Goal: Information Seeking & Learning: Ask a question

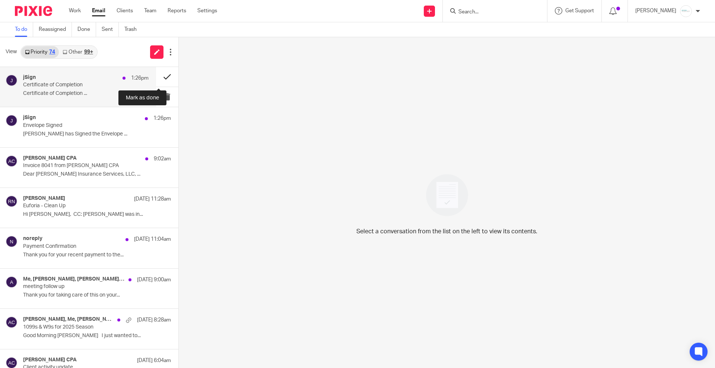
click at [159, 77] on button at bounding box center [167, 77] width 22 height 20
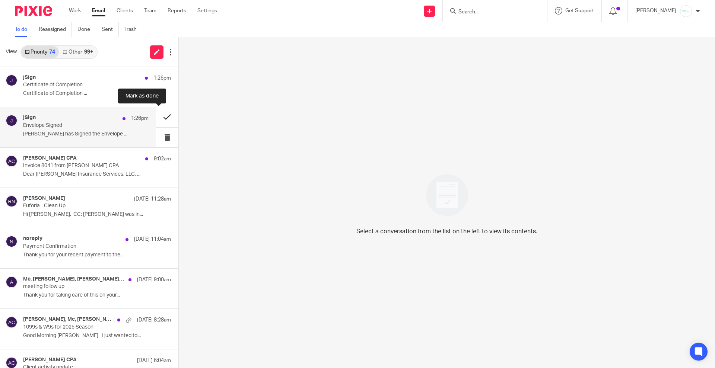
click at [156, 117] on button at bounding box center [167, 117] width 22 height 20
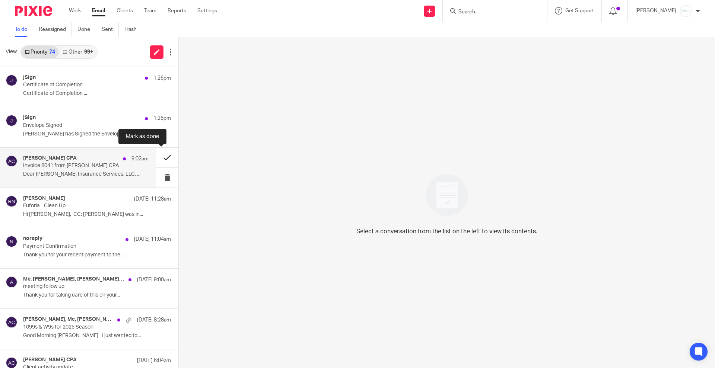
click at [157, 153] on button at bounding box center [167, 158] width 22 height 20
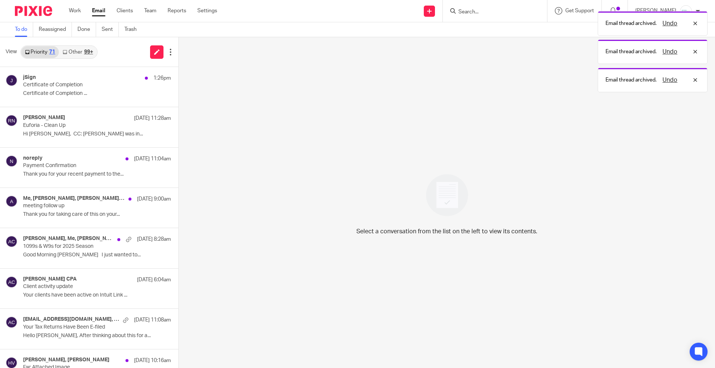
click at [76, 51] on link "Other 99+" at bounding box center [78, 52] width 38 height 12
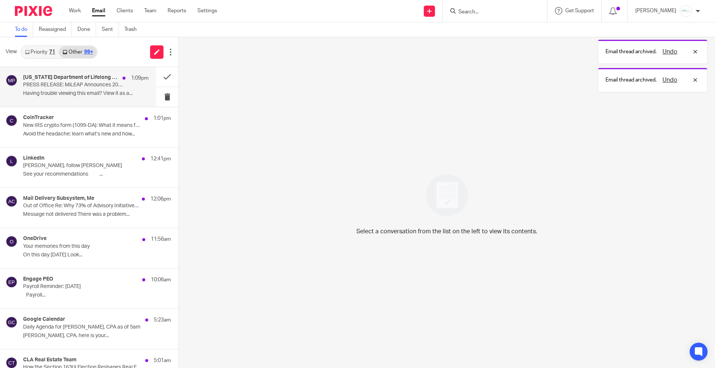
click at [86, 92] on p "Having trouble viewing this email? View it as a..." at bounding box center [86, 94] width 126 height 6
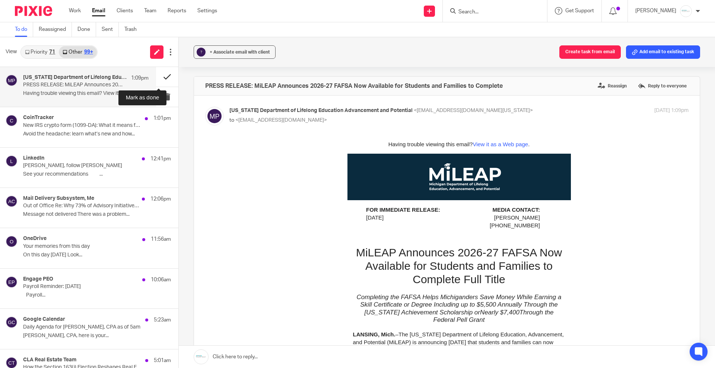
click at [161, 72] on button at bounding box center [167, 77] width 22 height 20
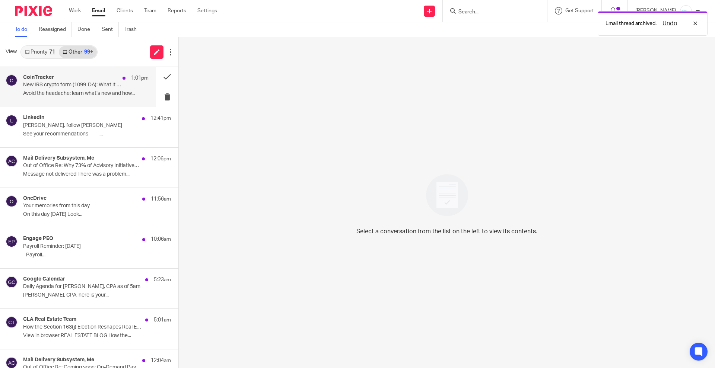
click at [64, 97] on div "CoinTracker 1:01pm New IRS crypto form (1099-DA): What it means for you Avoid t…" at bounding box center [86, 86] width 126 height 25
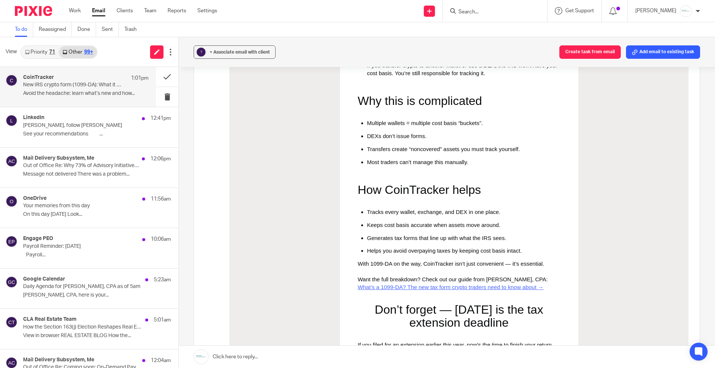
scroll to position [466, 0]
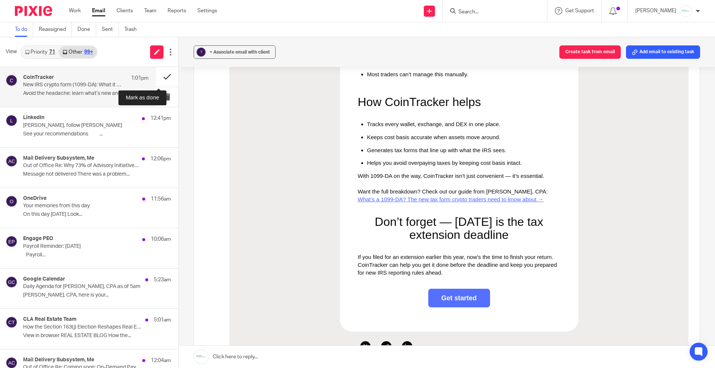
click at [161, 78] on button at bounding box center [167, 77] width 22 height 20
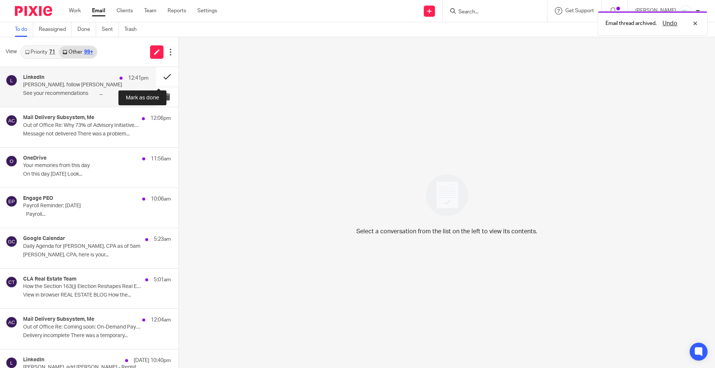
click at [160, 83] on button at bounding box center [167, 77] width 22 height 20
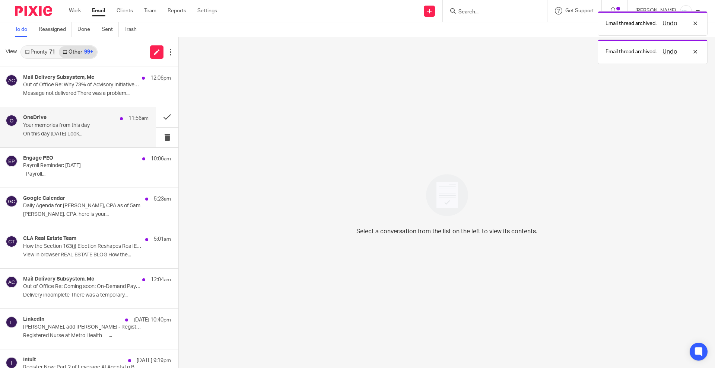
click at [74, 130] on div "OneDrive 11:56am Your memories from this day On this day [DATE] Look..." at bounding box center [86, 127] width 126 height 25
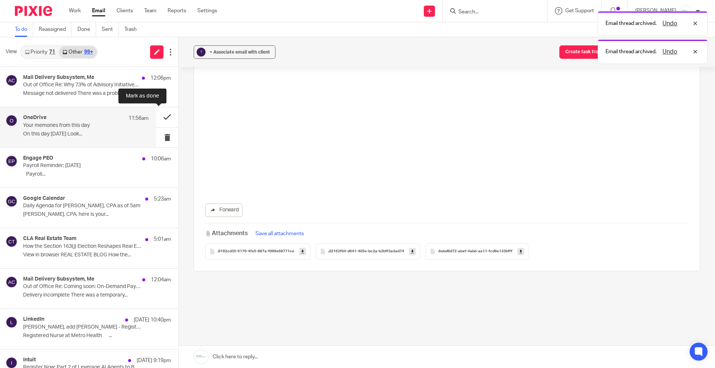
scroll to position [0, 0]
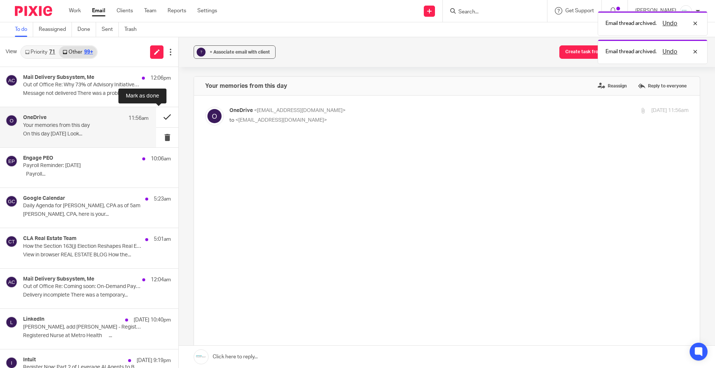
click at [159, 113] on button at bounding box center [167, 117] width 22 height 20
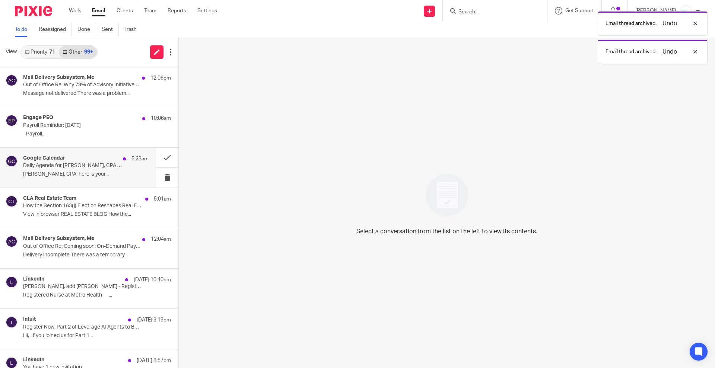
click at [40, 162] on div "Google Calendar 5:23am" at bounding box center [86, 158] width 126 height 7
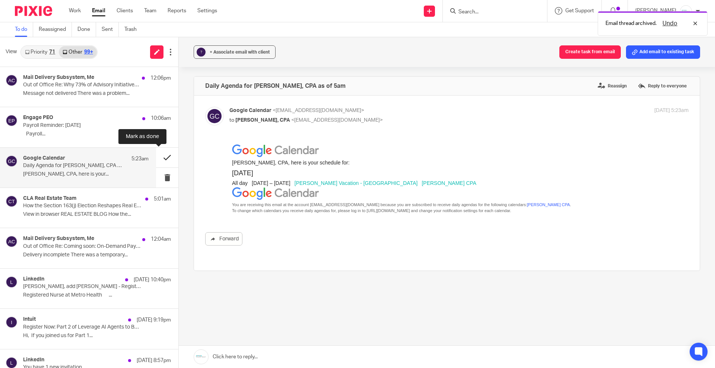
click at [161, 159] on button at bounding box center [167, 158] width 22 height 20
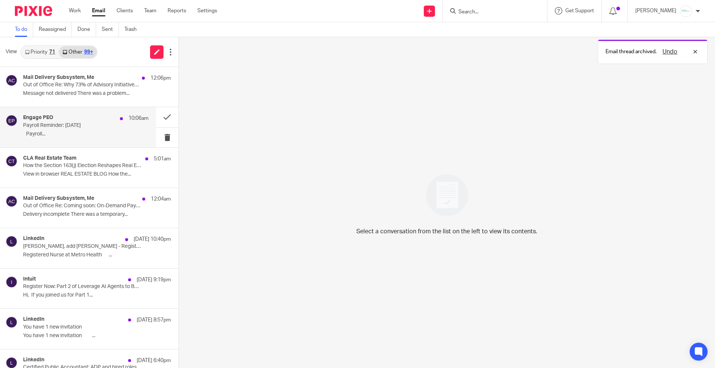
click at [81, 124] on p "Payroll Reminder: [DATE]" at bounding box center [73, 126] width 101 height 6
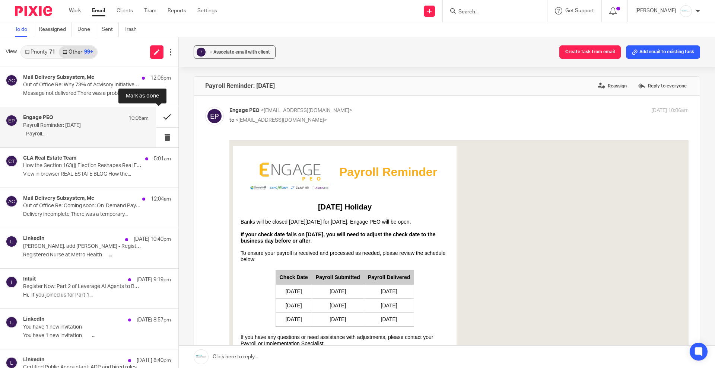
click at [156, 117] on button at bounding box center [167, 117] width 22 height 20
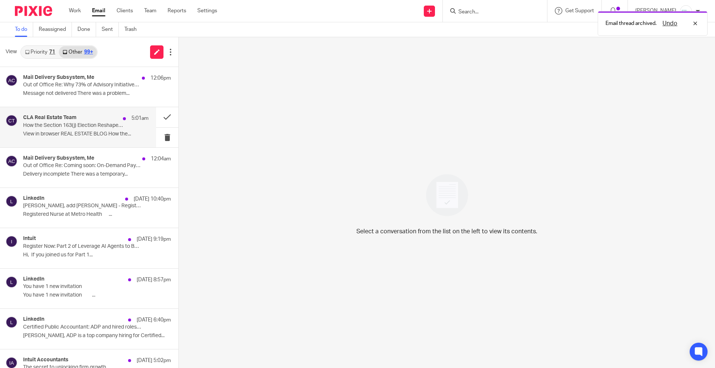
click at [70, 129] on div "CLA Real Estate Team 5:01am How the Section 163(j) Election Reshapes Real Estat…" at bounding box center [86, 127] width 126 height 25
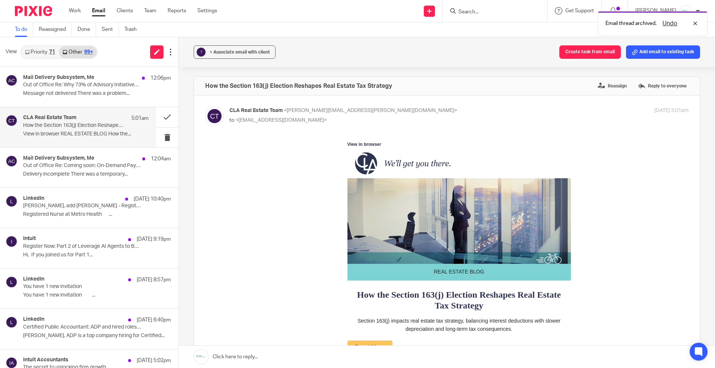
drag, startPoint x: 156, startPoint y: 118, endPoint x: 226, endPoint y: 158, distance: 79.7
click at [226, 158] on div "View Priority 71 Other 99+ Mail Delivery Subsystem, Me 12:06pm Out of Office Re…" at bounding box center [357, 202] width 715 height 331
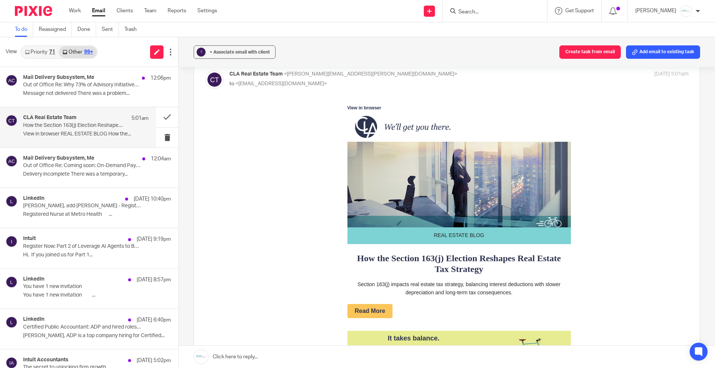
scroll to position [93, 0]
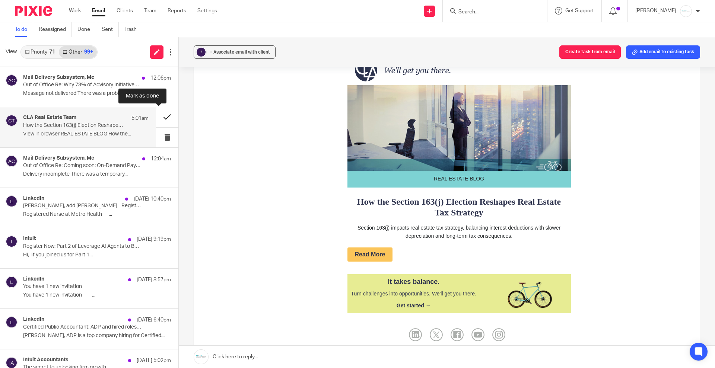
click at [157, 117] on button at bounding box center [167, 117] width 22 height 20
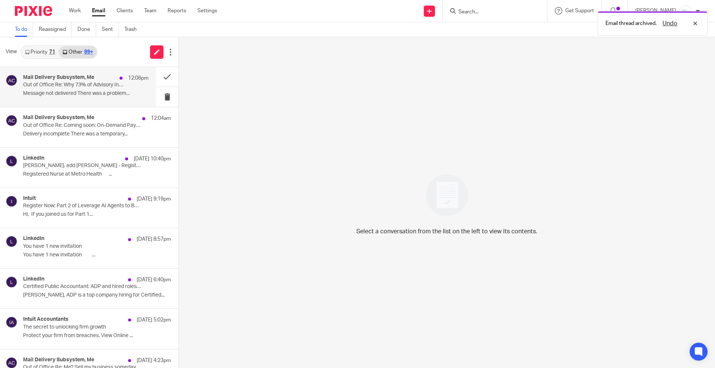
click at [75, 79] on h4 "Mail Delivery Subsystem, Me" at bounding box center [58, 77] width 71 height 6
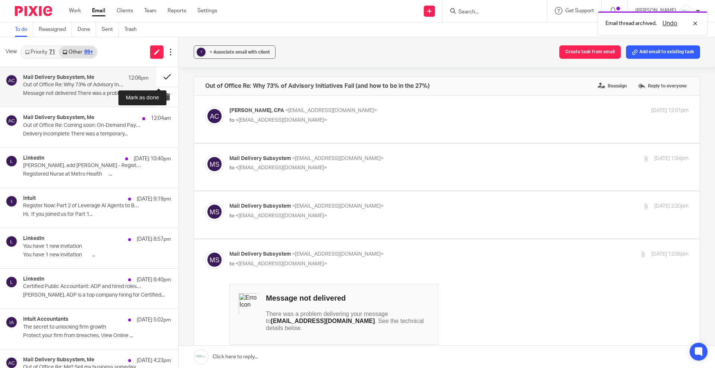
scroll to position [0, 0]
click at [157, 77] on button at bounding box center [167, 77] width 22 height 20
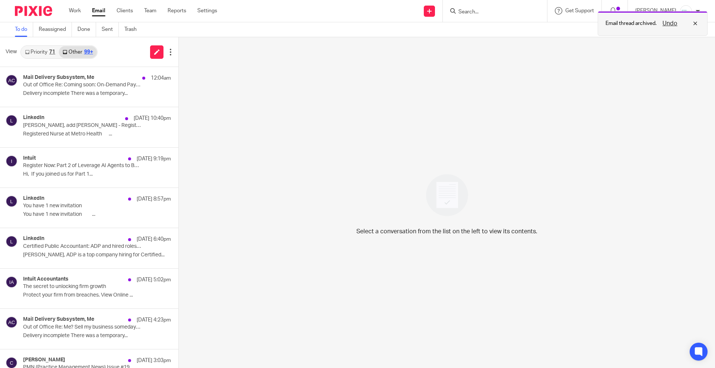
click at [669, 22] on button "Undo" at bounding box center [669, 23] width 19 height 9
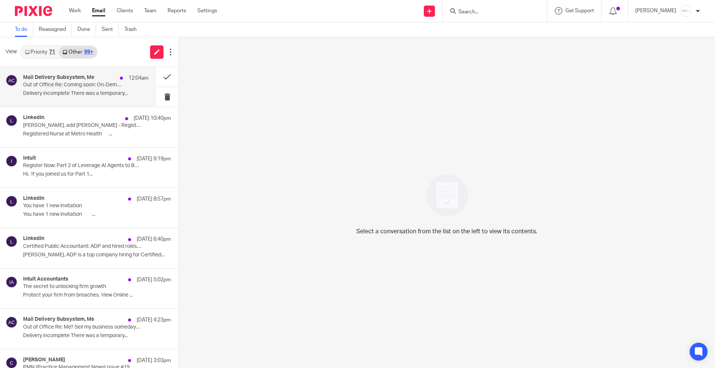
click at [84, 92] on p "Delivery incomplete There was a temporary..." at bounding box center [86, 94] width 126 height 6
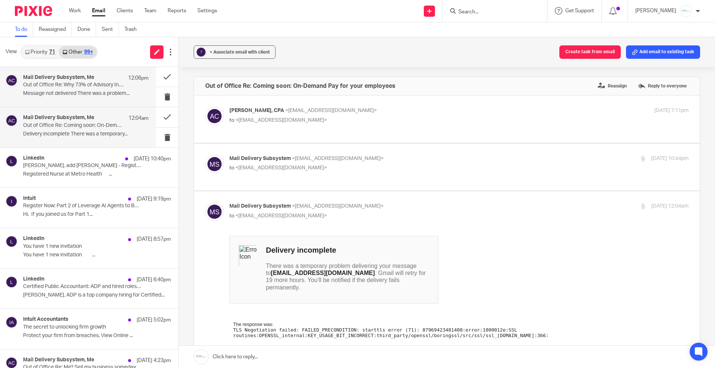
click at [92, 86] on p "Out of Office Re: Why 73% of Advisory Initiatives Fail (and how to be in the 27…" at bounding box center [73, 85] width 101 height 6
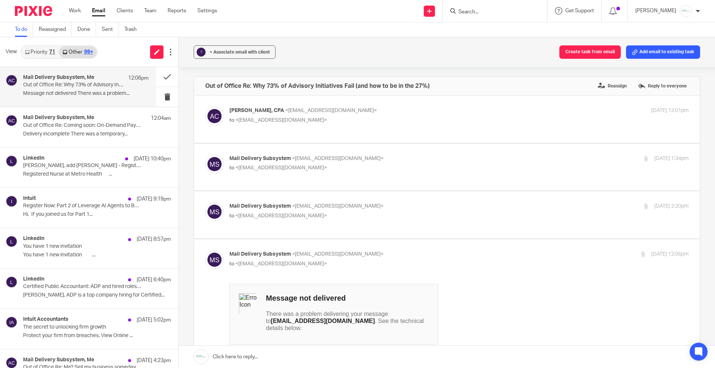
click at [342, 121] on p "to <[EMAIL_ADDRESS][DOMAIN_NAME]>" at bounding box center [382, 121] width 306 height 8
checkbox input "true"
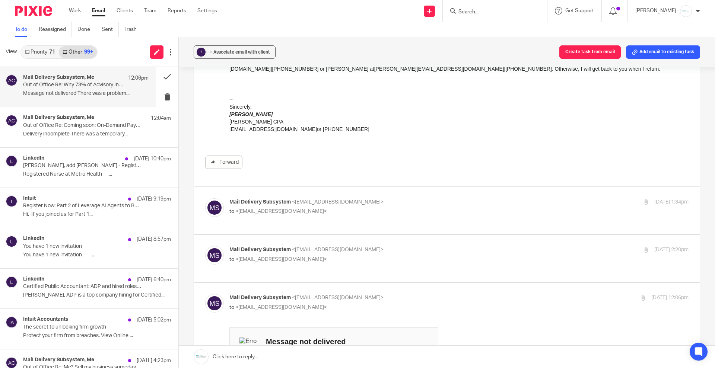
scroll to position [93, 0]
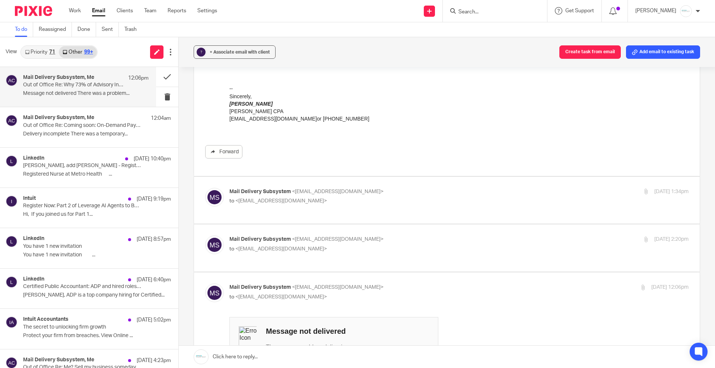
click at [371, 195] on p "Mail Delivery Subsystem <[EMAIL_ADDRESS][DOMAIN_NAME]>" at bounding box center [382, 192] width 306 height 8
checkbox input "true"
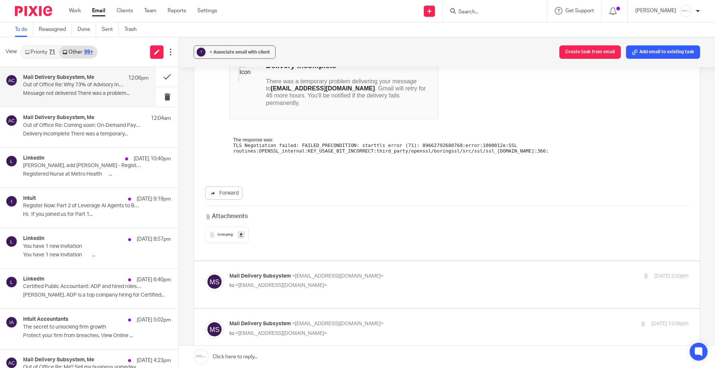
scroll to position [279, 0]
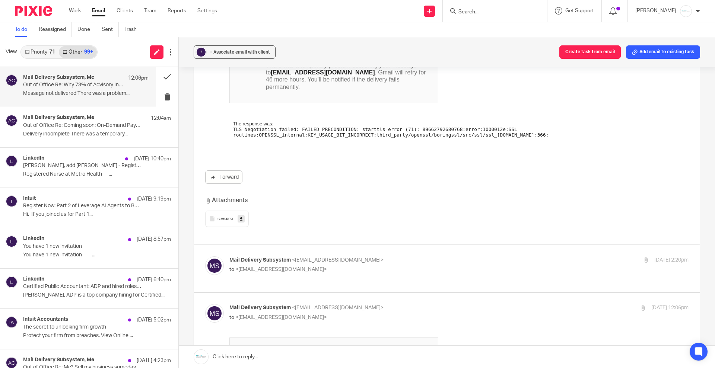
click at [343, 260] on span "<[EMAIL_ADDRESS][DOMAIN_NAME]>" at bounding box center [338, 260] width 92 height 5
checkbox input "true"
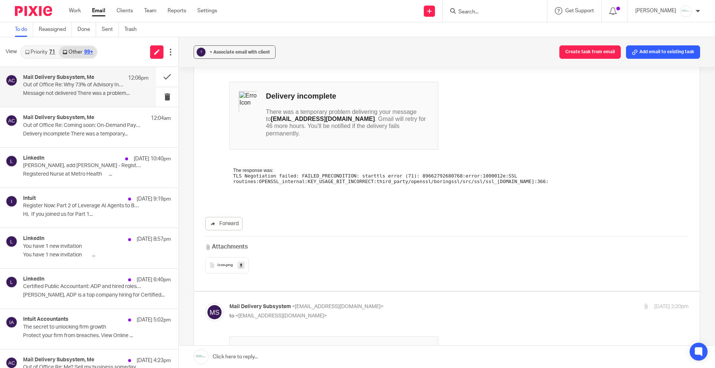
scroll to position [0, 0]
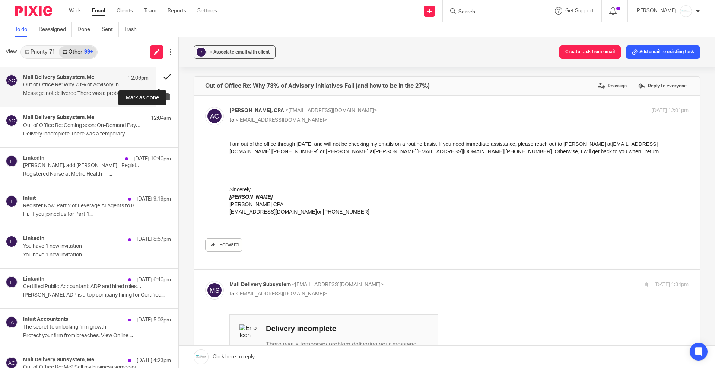
click at [156, 79] on button at bounding box center [167, 77] width 22 height 20
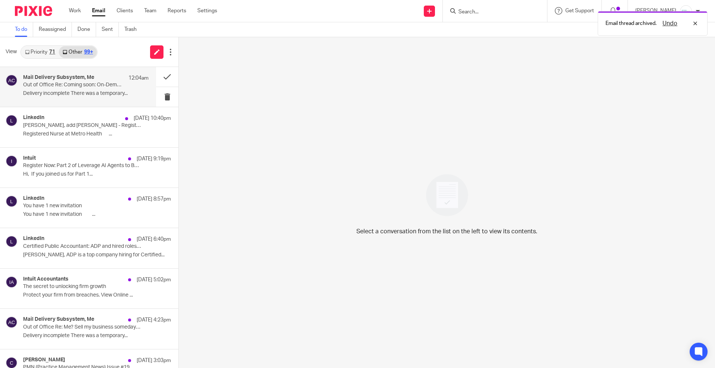
click at [102, 96] on p "Delivery incomplete There was a temporary..." at bounding box center [86, 94] width 126 height 6
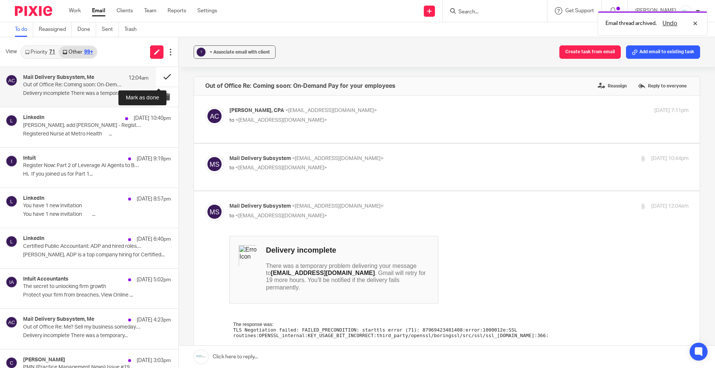
click at [164, 74] on button at bounding box center [167, 77] width 22 height 20
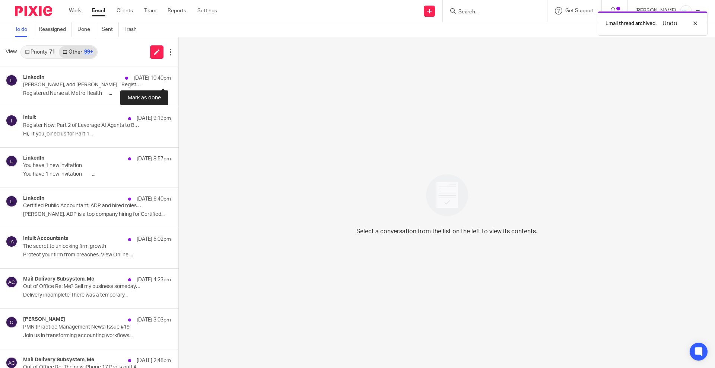
click at [178, 74] on button at bounding box center [181, 77] width 6 height 20
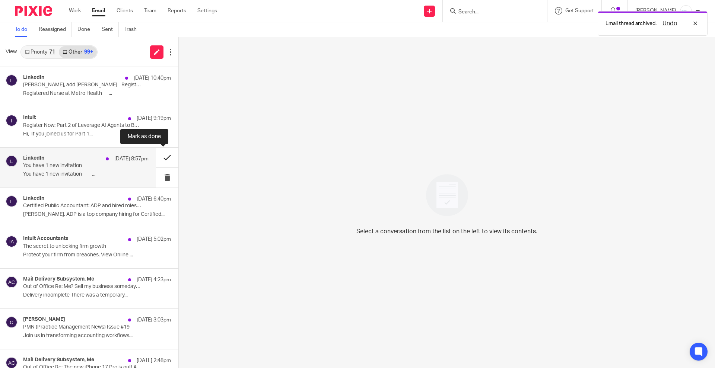
click at [158, 158] on button at bounding box center [167, 158] width 22 height 20
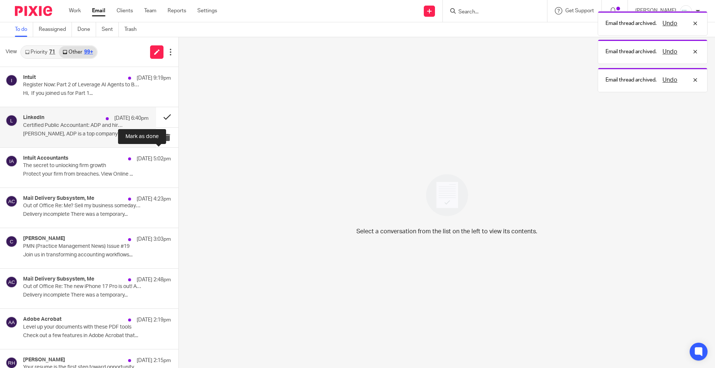
click at [178, 160] on button at bounding box center [181, 158] width 6 height 20
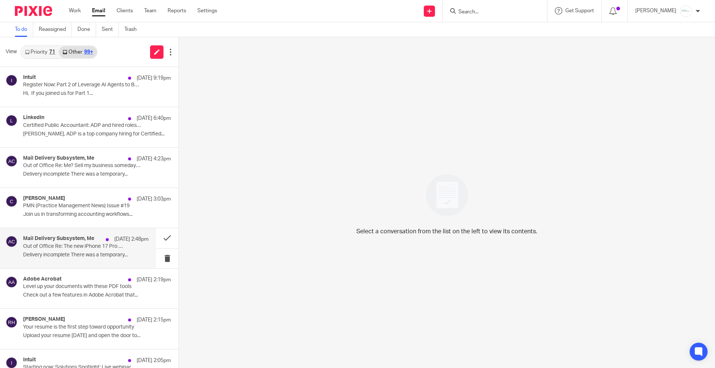
click at [95, 251] on div "Mail Delivery Subsystem, Me [DATE] 2:48pm Out of Office Re: The new iPhone 17 P…" at bounding box center [86, 248] width 126 height 25
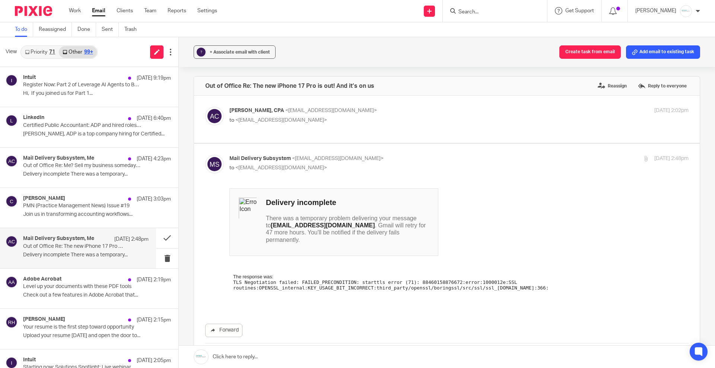
click at [303, 120] on span "<[EMAIL_ADDRESS][DOMAIN_NAME]>" at bounding box center [281, 120] width 92 height 5
checkbox input "true"
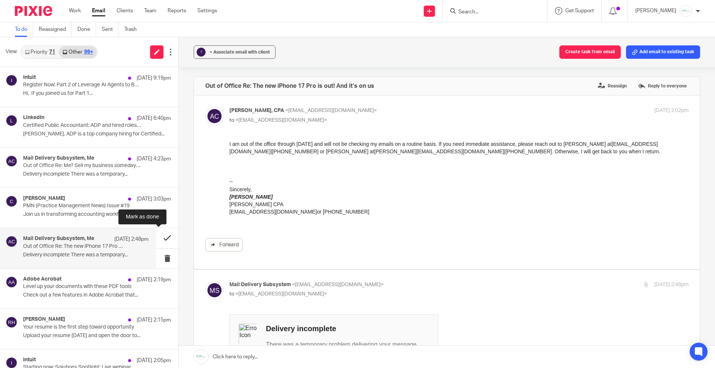
click at [156, 240] on button at bounding box center [167, 238] width 22 height 20
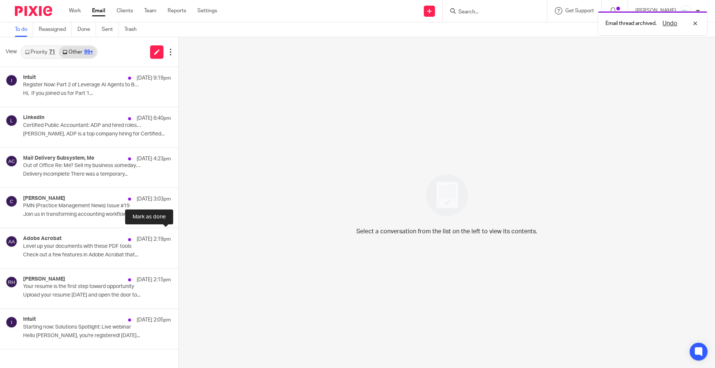
click at [178, 240] on button at bounding box center [181, 238] width 6 height 20
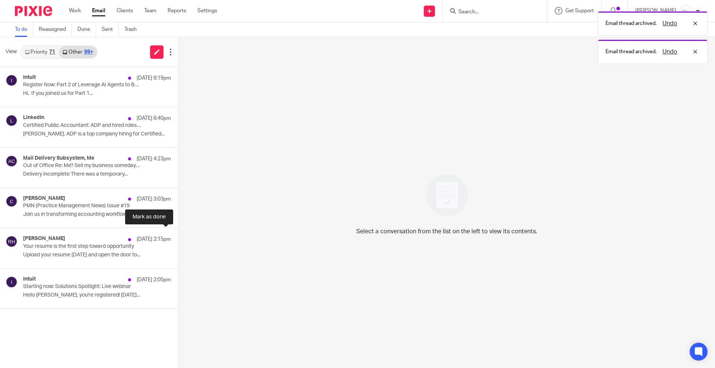
click at [178, 240] on button at bounding box center [181, 238] width 6 height 20
click at [83, 210] on div "[PERSON_NAME] [DATE] 3:03pm PMN (Practice Management News) Issue #19 Join us in…" at bounding box center [86, 208] width 126 height 25
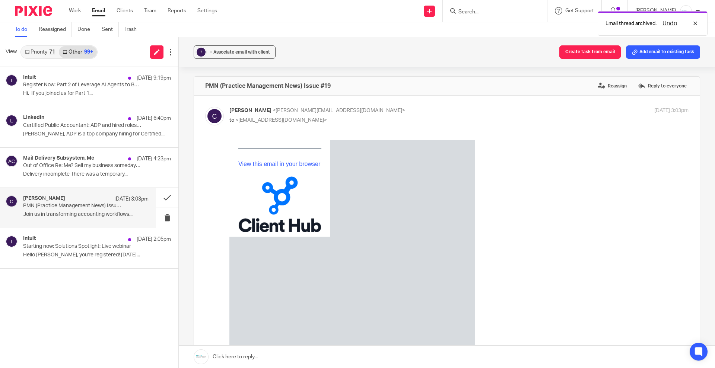
click at [38, 51] on link "Priority 71" at bounding box center [40, 52] width 38 height 12
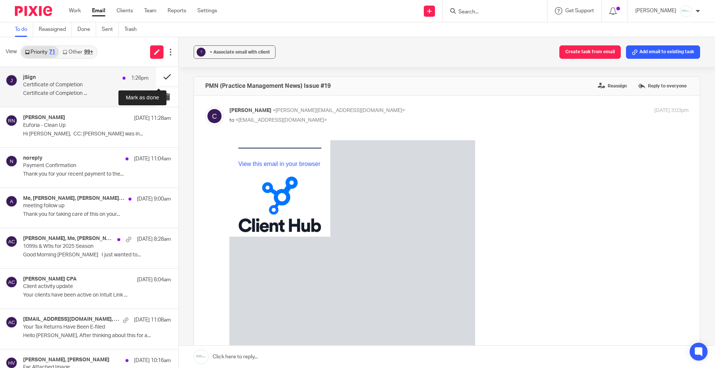
click at [156, 75] on button at bounding box center [167, 77] width 22 height 20
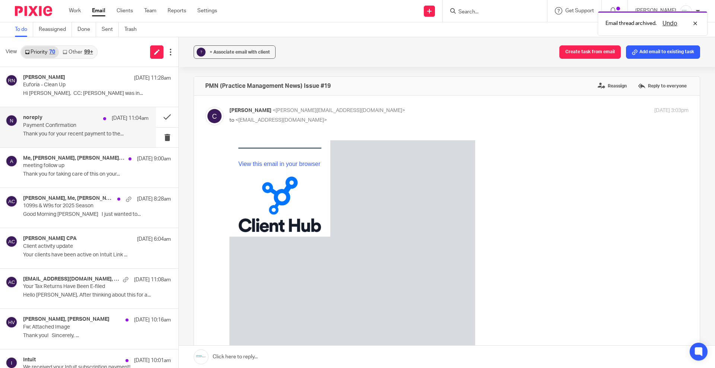
click at [50, 130] on div "noreply [DATE] 11:04am Payment Confirmation Thank you for your recent payment t…" at bounding box center [86, 127] width 126 height 25
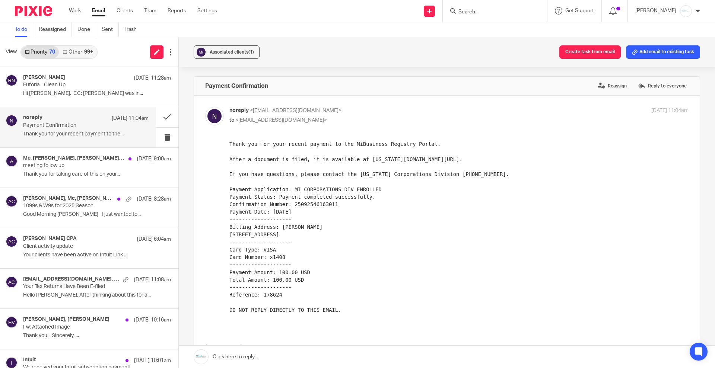
click at [349, 28] on div "To do Reassigned Done Sent Trash" at bounding box center [357, 29] width 715 height 15
click at [159, 119] on button at bounding box center [167, 117] width 22 height 20
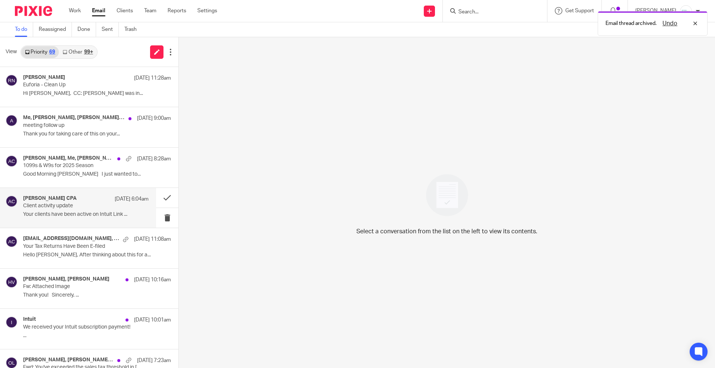
click at [88, 217] on p "Your clients have been active on Intuit Link ..." at bounding box center [86, 215] width 126 height 6
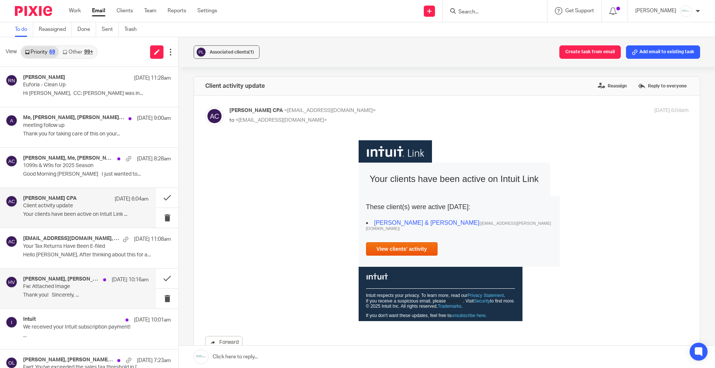
click at [89, 284] on p "Fw: Attached Image" at bounding box center [73, 287] width 101 height 6
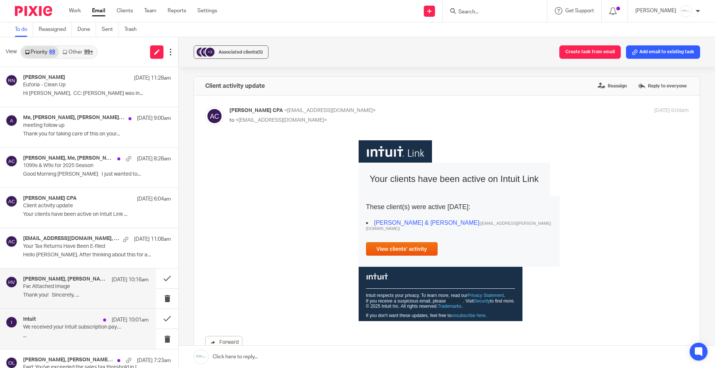
click at [69, 328] on p "We received your Intuit subscription payment!" at bounding box center [73, 327] width 101 height 6
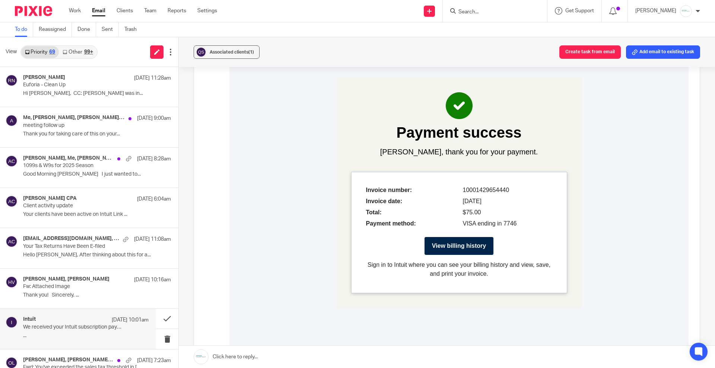
scroll to position [1164, 0]
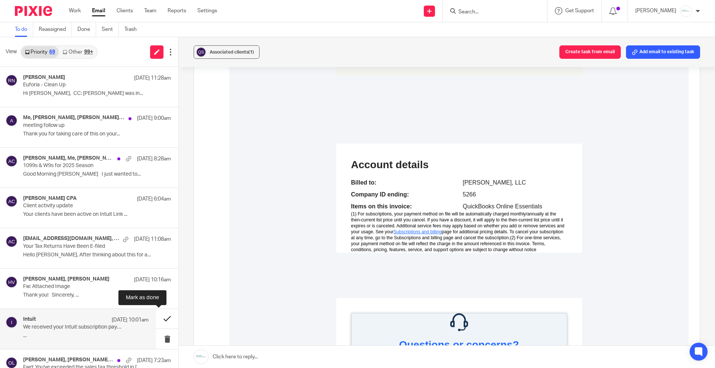
click at [161, 317] on button at bounding box center [167, 319] width 22 height 20
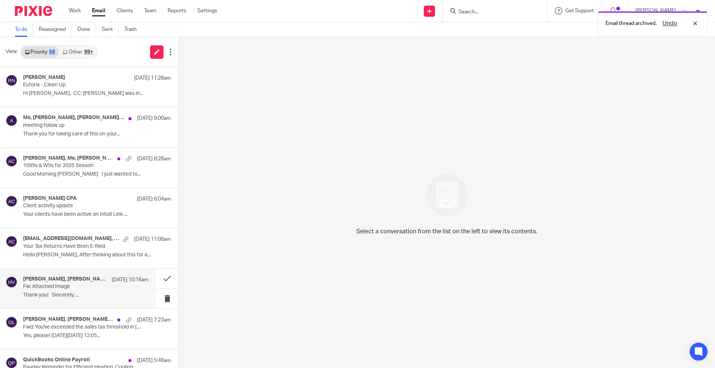
scroll to position [279, 0]
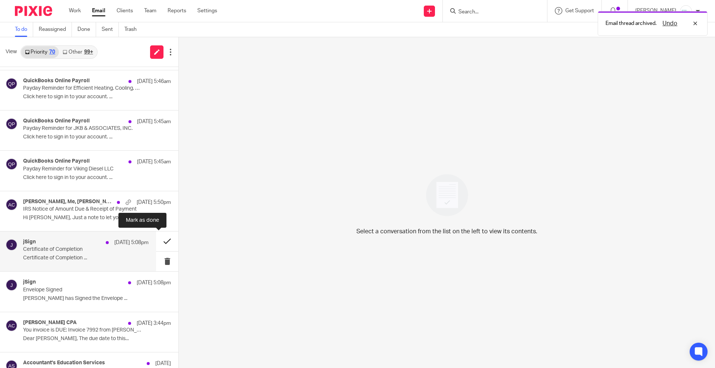
click at [156, 242] on button at bounding box center [167, 242] width 22 height 20
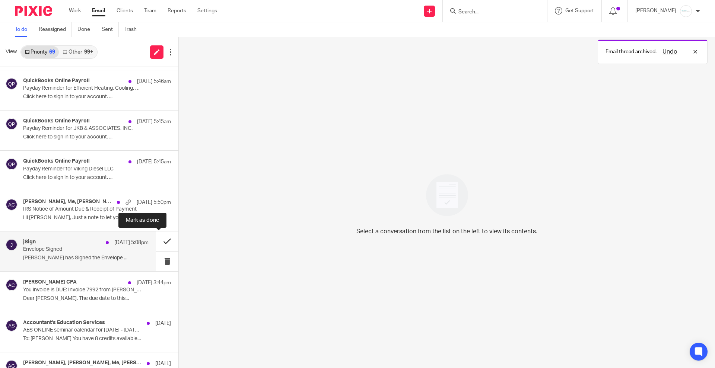
click at [159, 243] on button at bounding box center [167, 242] width 22 height 20
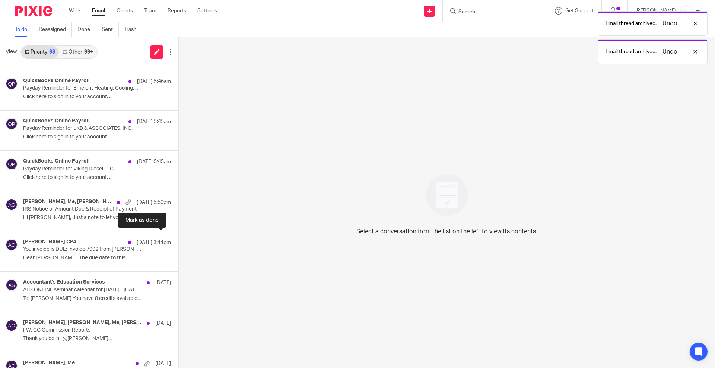
click at [178, 243] on button at bounding box center [181, 242] width 6 height 20
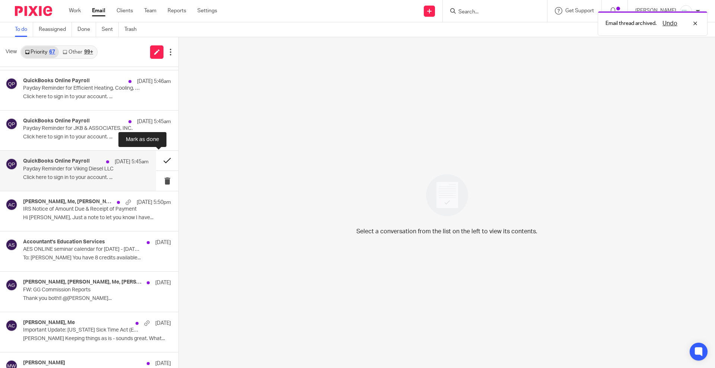
click at [156, 160] on button at bounding box center [167, 161] width 22 height 20
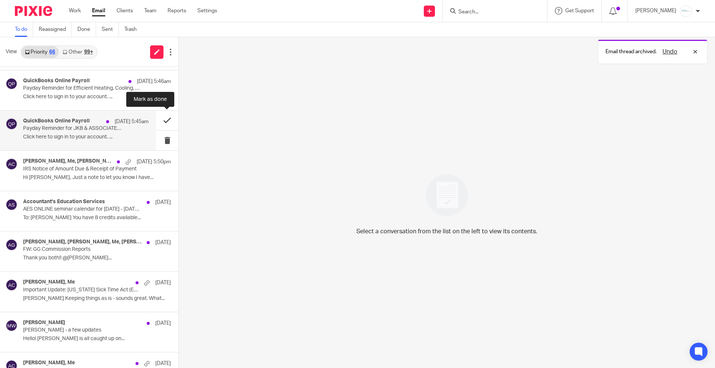
click at [159, 117] on button at bounding box center [167, 121] width 22 height 20
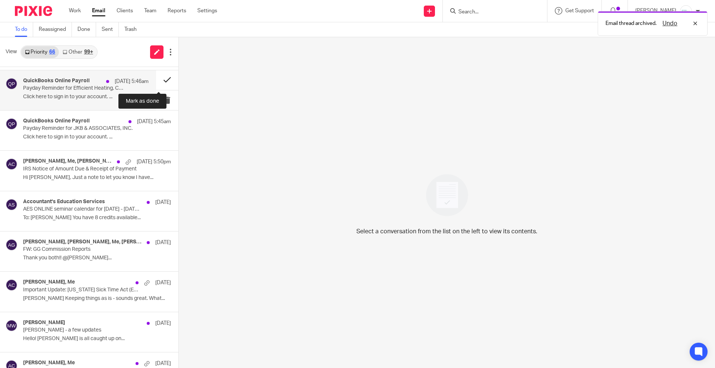
click at [157, 77] on button at bounding box center [167, 80] width 22 height 20
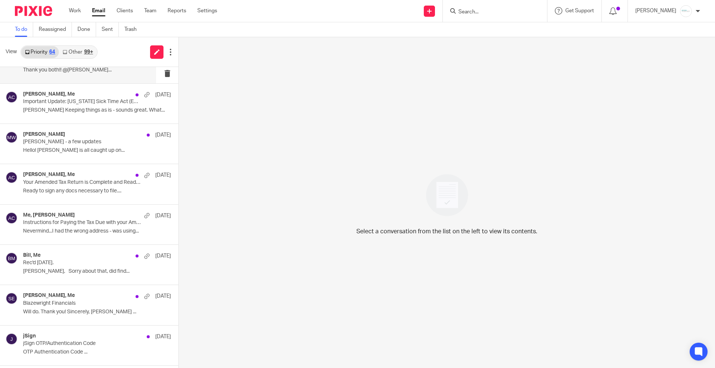
scroll to position [419, 0]
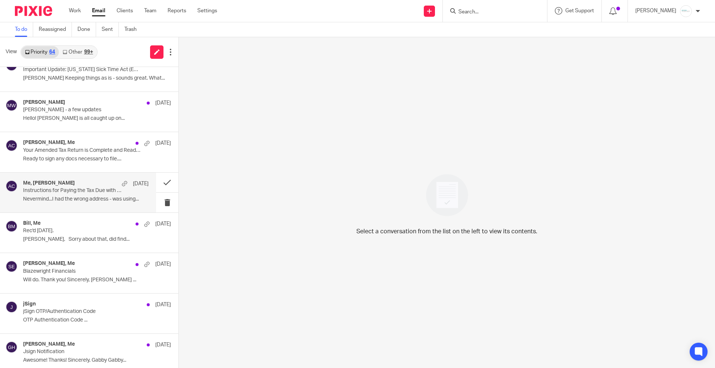
click at [111, 199] on p "Nevermind...I had the wrong address - was using..." at bounding box center [86, 199] width 126 height 6
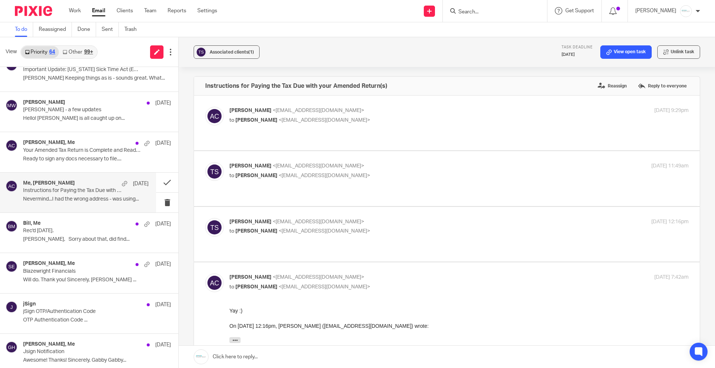
scroll to position [0, 0]
click at [328, 228] on p "to [PERSON_NAME] <[EMAIL_ADDRESS][DOMAIN_NAME]>" at bounding box center [382, 232] width 306 height 8
checkbox input "true"
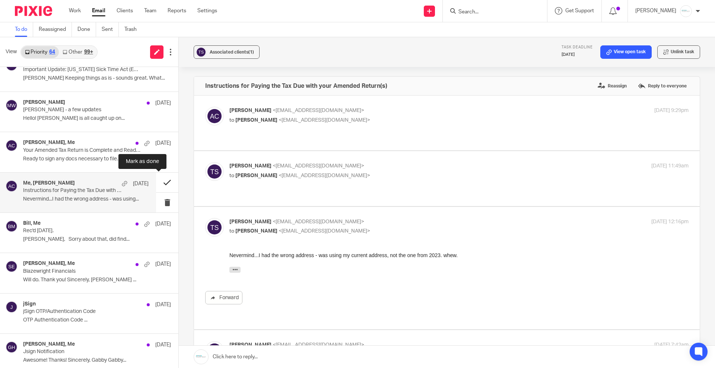
click at [161, 180] on button at bounding box center [167, 183] width 22 height 20
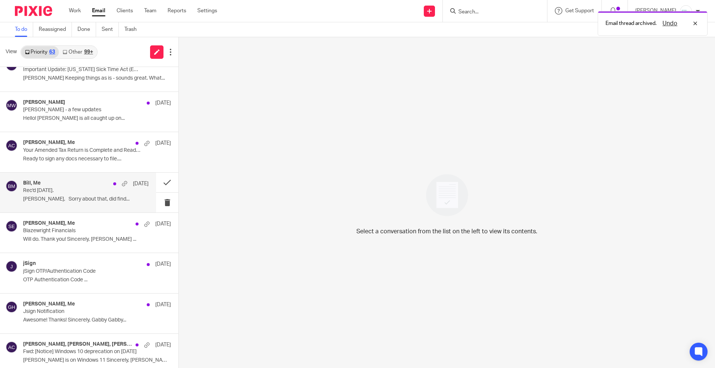
click at [36, 192] on p "Rec'd [DATE]." at bounding box center [73, 191] width 101 height 6
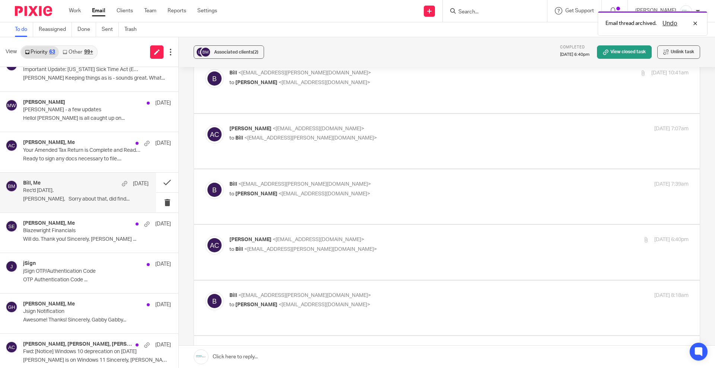
scroll to position [279, 0]
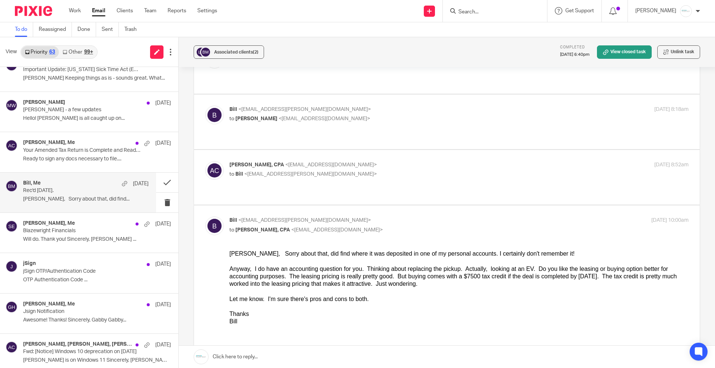
drag, startPoint x: 451, startPoint y: 423, endPoint x: 377, endPoint y: 294, distance: 149.0
drag, startPoint x: 360, startPoint y: 300, endPoint x: 256, endPoint y: 283, distance: 105.0
copy div "Anyway, I do have an accounting question for you. Thinking about replacing the …"
